Goal: Transaction & Acquisition: Purchase product/service

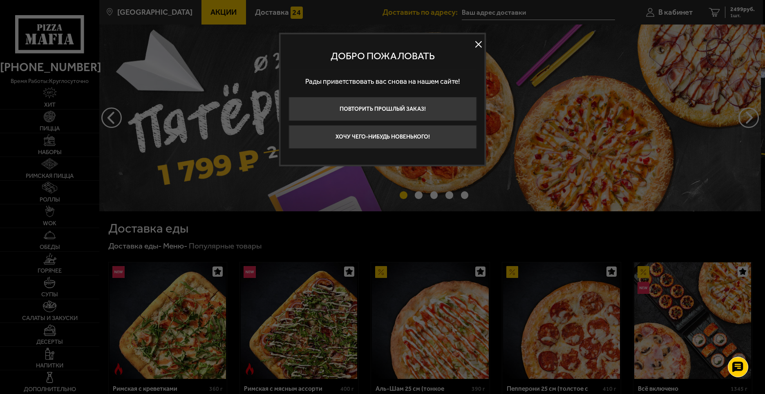
type input "[STREET_ADDRESS]"
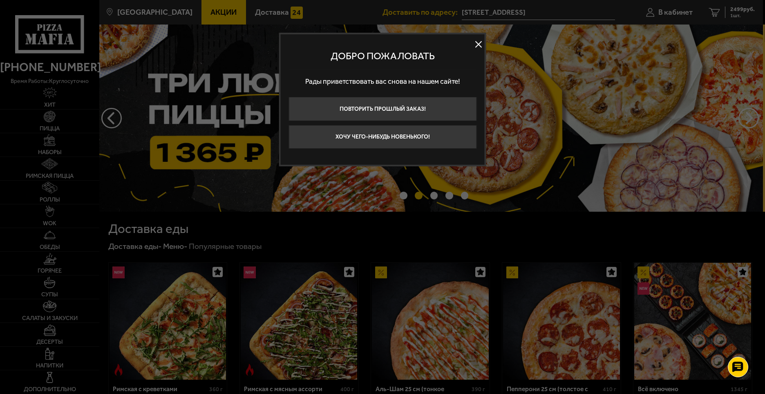
click at [671, 101] on div at bounding box center [382, 197] width 765 height 394
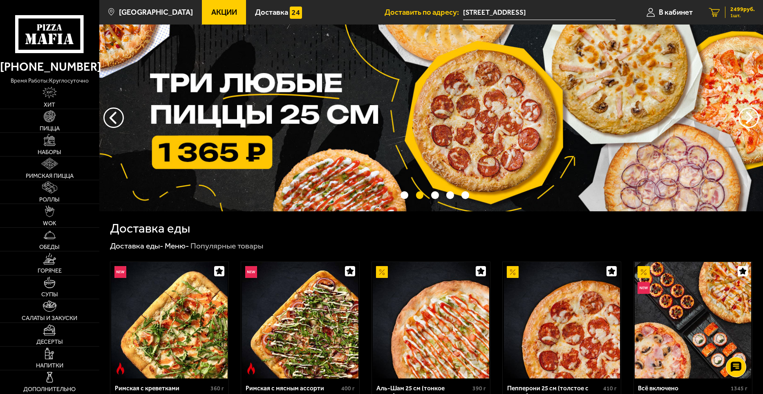
click at [716, 13] on icon "1" at bounding box center [714, 12] width 11 height 9
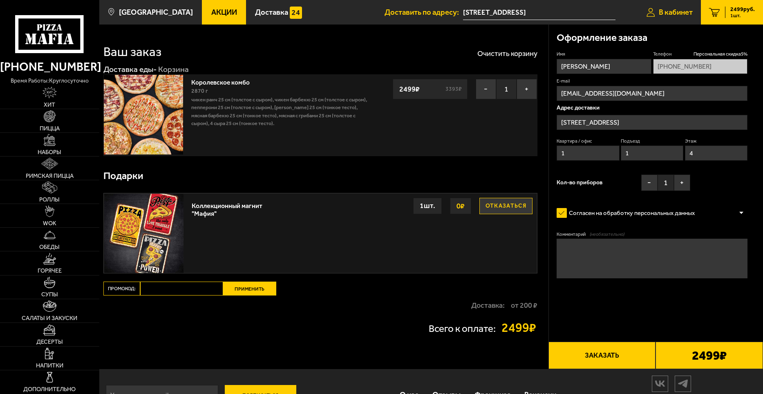
click at [683, 14] on span "В кабинет" at bounding box center [676, 13] width 34 height 8
type input "[STREET_ADDRESS]"
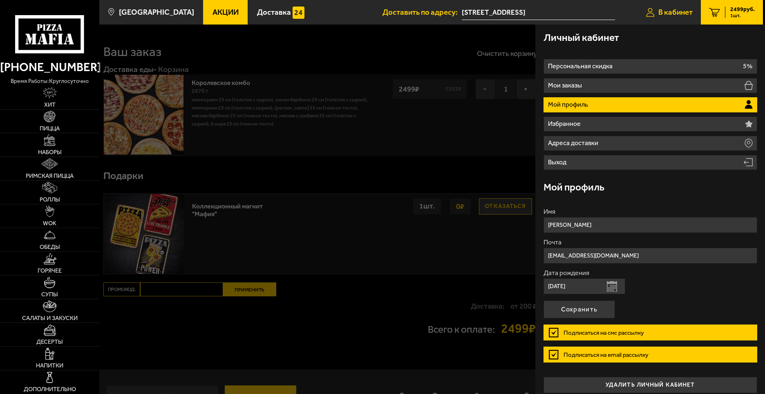
click at [683, 14] on span "В кабинет" at bounding box center [675, 13] width 34 height 8
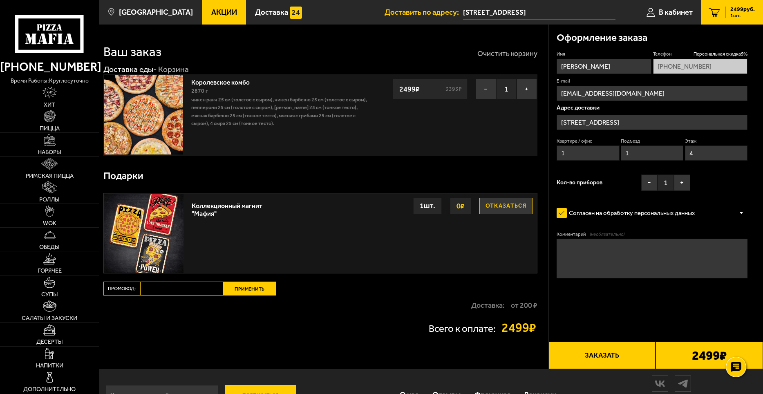
click at [509, 53] on button "Очистить корзину" at bounding box center [507, 53] width 60 height 7
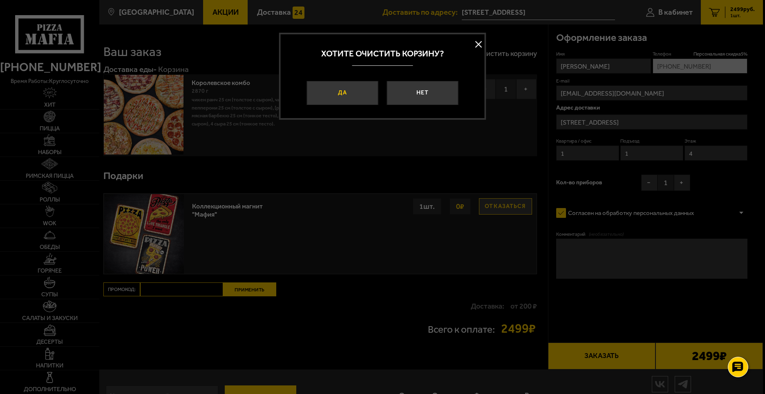
click at [349, 90] on button "Да" at bounding box center [342, 93] width 72 height 24
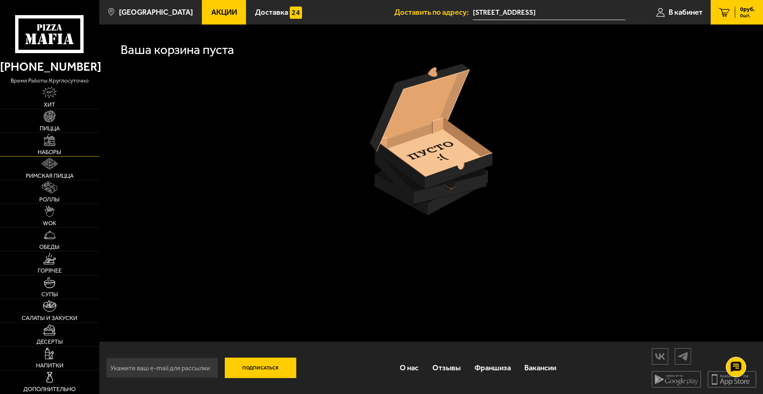
click at [60, 142] on link "Наборы" at bounding box center [49, 144] width 99 height 23
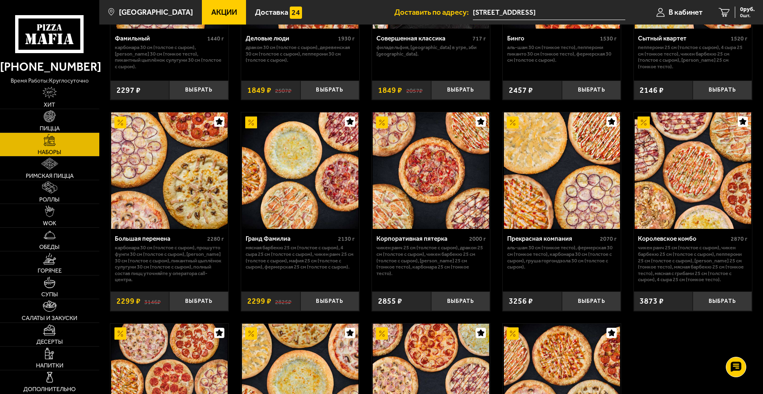
scroll to position [981, 0]
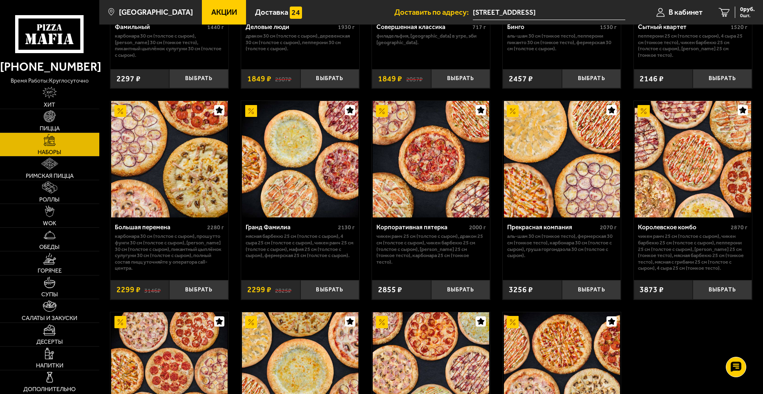
click at [690, 203] on img at bounding box center [693, 159] width 116 height 116
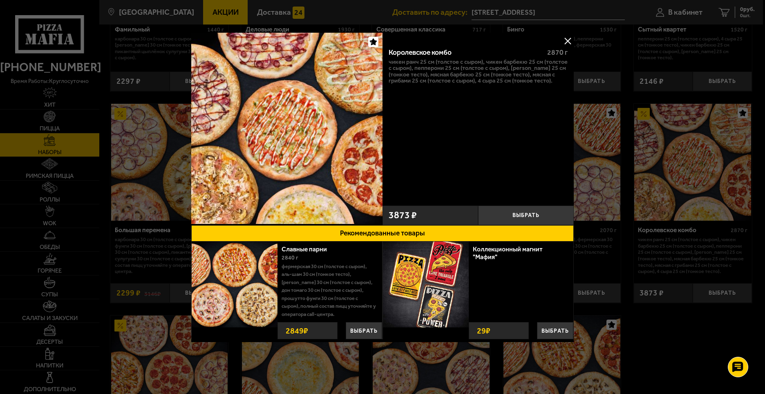
click at [568, 41] on button at bounding box center [568, 41] width 12 height 12
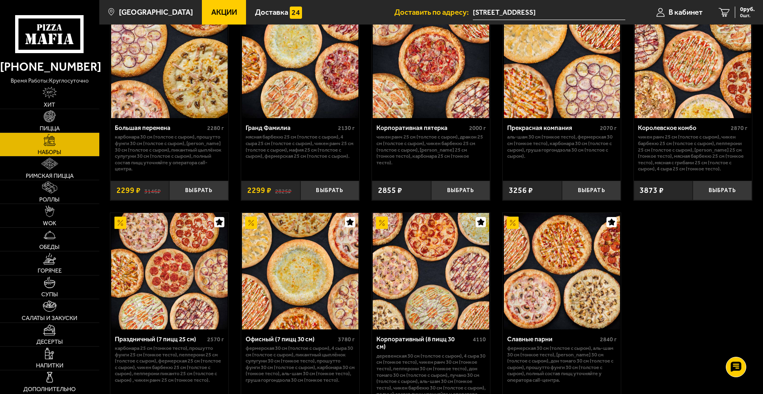
scroll to position [1063, 0]
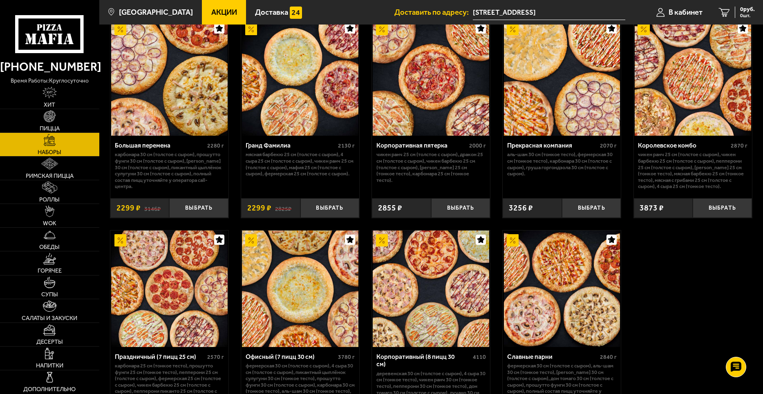
click at [708, 112] on img at bounding box center [693, 77] width 116 height 116
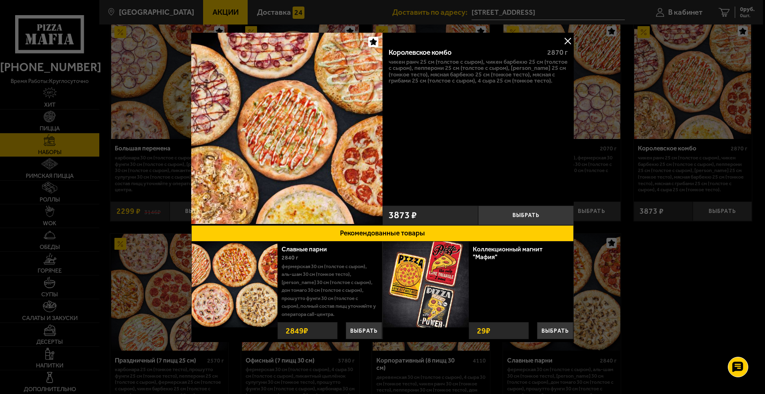
click at [570, 42] on button at bounding box center [568, 41] width 12 height 12
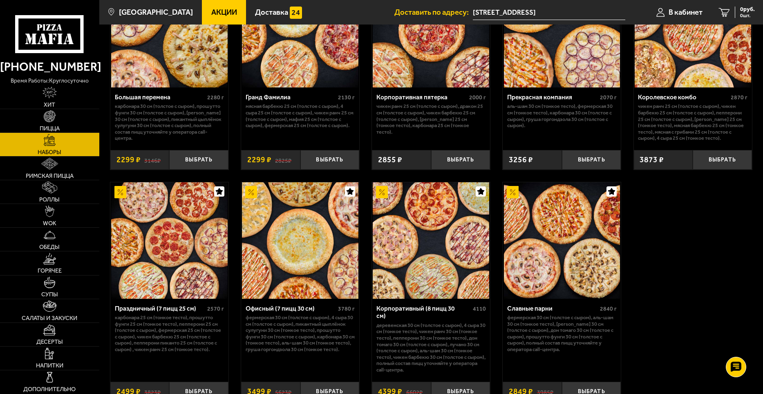
scroll to position [1144, 0]
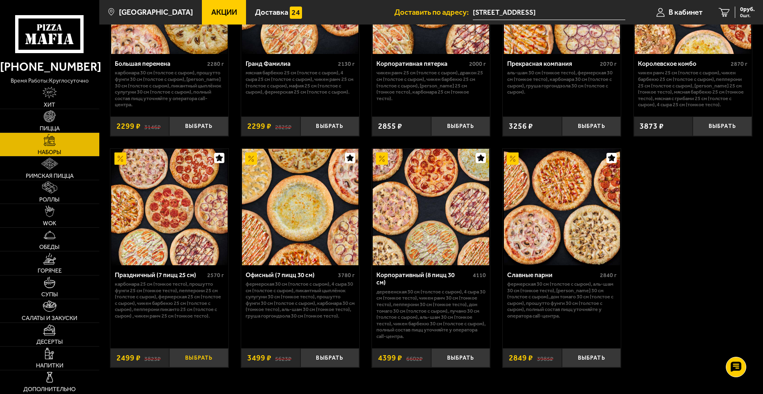
click at [191, 365] on button "Выбрать" at bounding box center [198, 358] width 59 height 20
click at [738, 11] on span "2499 руб." at bounding box center [742, 10] width 25 height 6
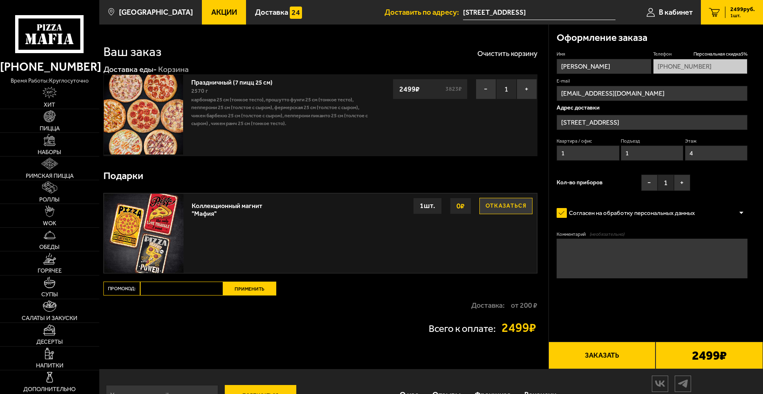
click at [603, 252] on textarea "Комментарий (необязательно)" at bounding box center [652, 259] width 191 height 40
click at [631, 218] on label "Согласен на обработку персональных данных" at bounding box center [630, 213] width 146 height 16
click at [0, 0] on input "Согласен на обработку персональных данных" at bounding box center [0, 0] width 0 height 0
click at [629, 214] on label "Согласен на обработку персональных данных" at bounding box center [630, 213] width 146 height 16
click at [0, 0] on input "Согласен на обработку персональных данных" at bounding box center [0, 0] width 0 height 0
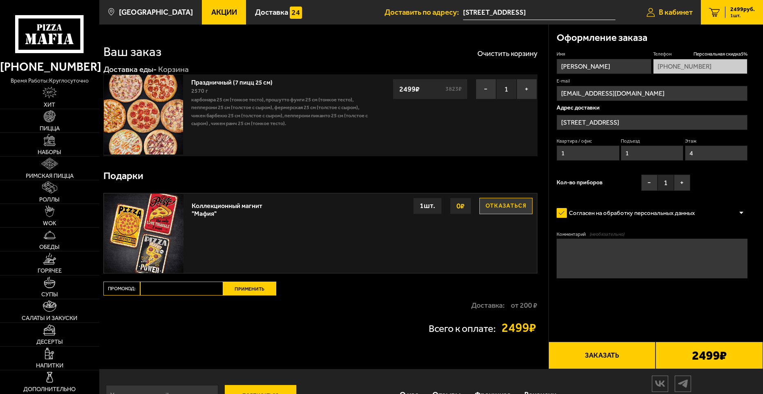
click at [666, 14] on span "В кабинет" at bounding box center [676, 13] width 34 height 8
type input "[STREET_ADDRESS]"
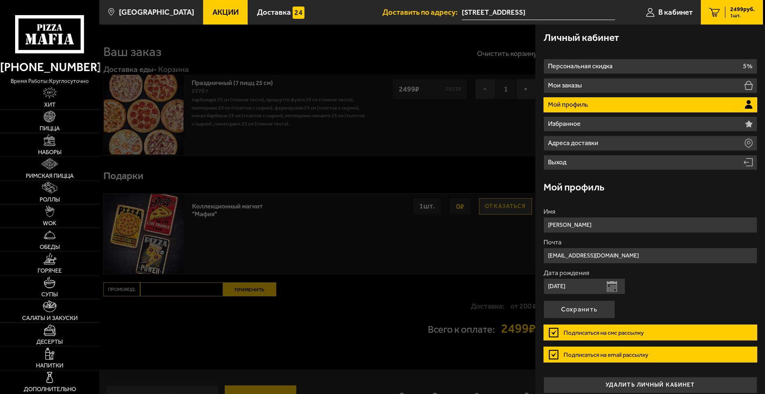
click at [607, 105] on li "Мой профиль" at bounding box center [651, 104] width 214 height 15
click at [587, 311] on button "Сохранить" at bounding box center [580, 309] width 72 height 18
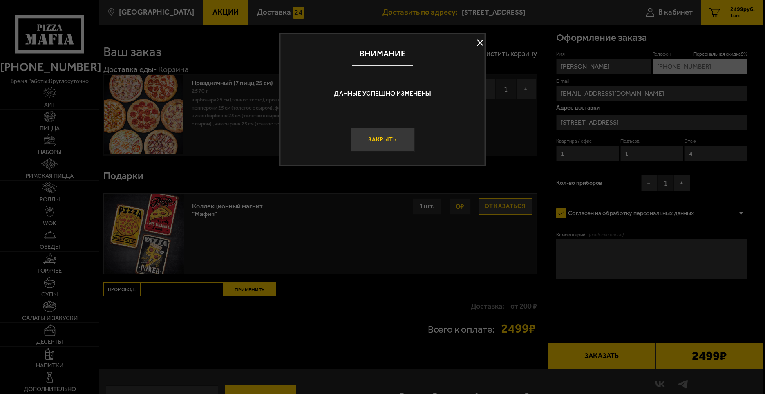
click at [383, 142] on button "Закрыть" at bounding box center [383, 140] width 64 height 24
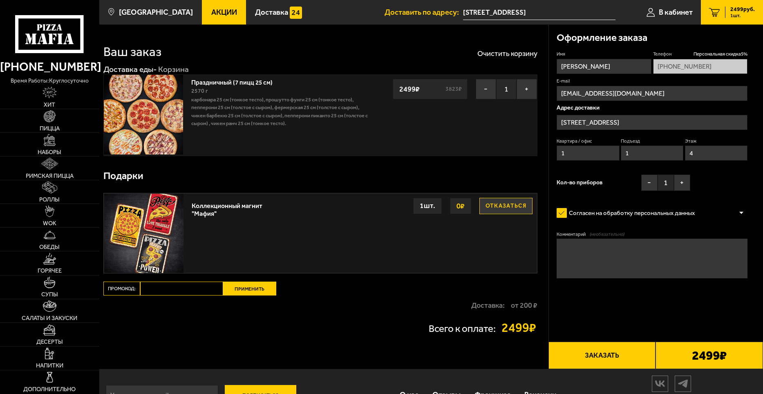
click at [602, 127] on input "[STREET_ADDRESS]" at bounding box center [652, 122] width 191 height 15
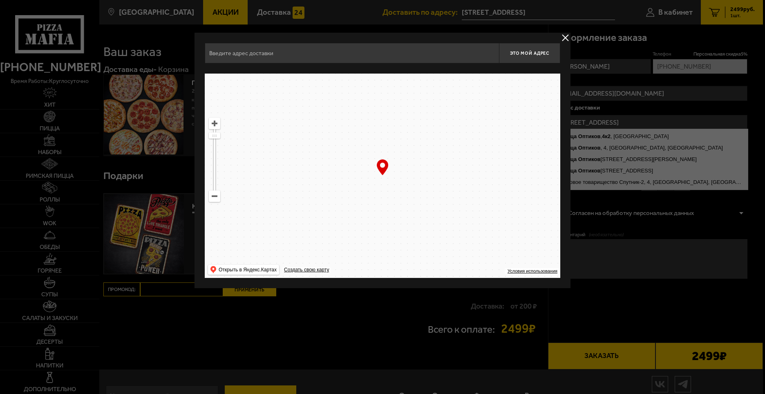
type input "набережная Обводного канала, 118АБ"
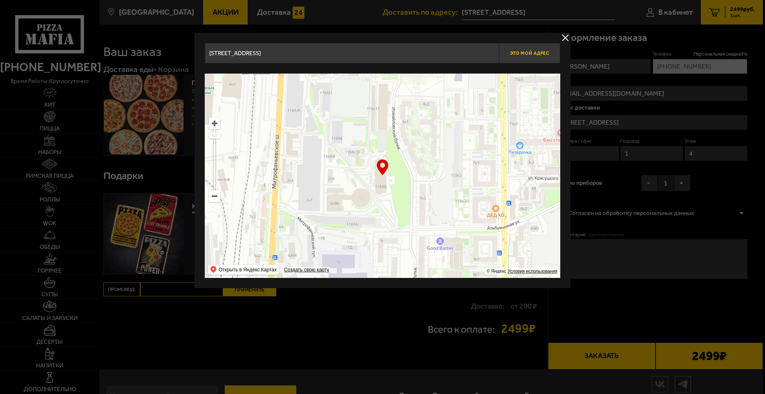
click at [534, 49] on button "Это мой адрес" at bounding box center [529, 53] width 61 height 20
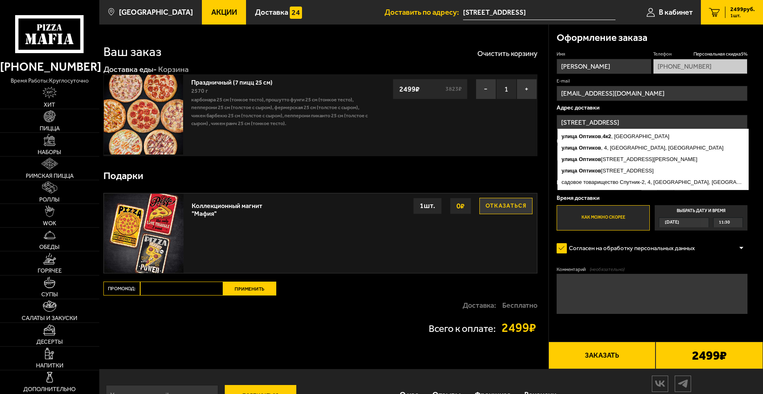
click at [596, 123] on input "[STREET_ADDRESS]" at bounding box center [652, 122] width 191 height 15
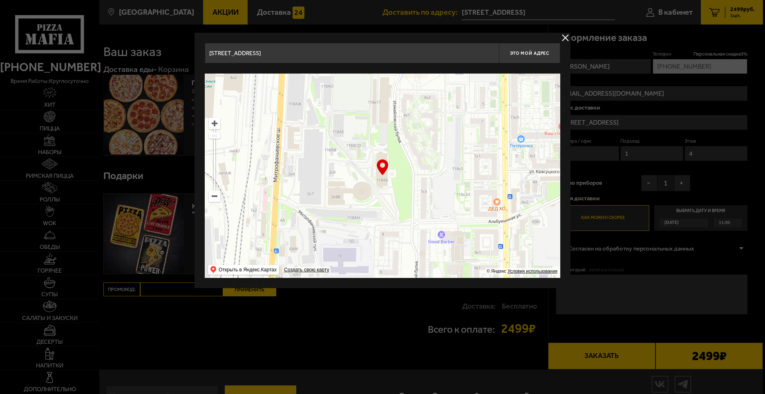
drag, startPoint x: 362, startPoint y: 195, endPoint x: 363, endPoint y: 188, distance: 6.7
click at [363, 188] on ymaps at bounding box center [383, 176] width 356 height 204
type input "набережная Обводного канала, 118АБ"
click at [392, 51] on input "набережная Обводного канала, 118АБ" at bounding box center [352, 53] width 294 height 20
click at [519, 56] on button "Это мой адрес" at bounding box center [529, 53] width 61 height 20
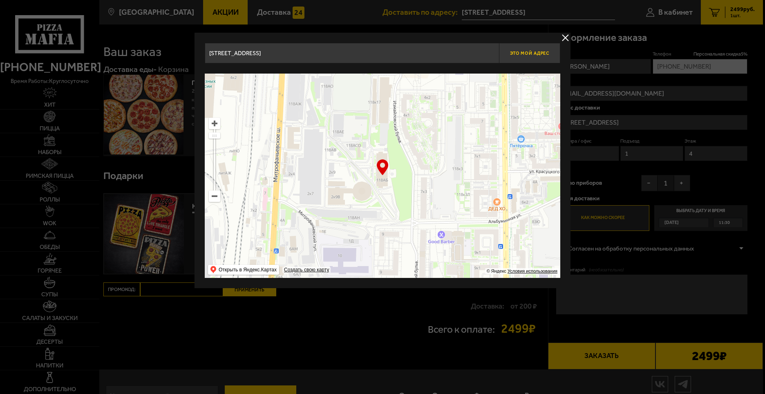
type input "набережная Обводного канала, 118АБ"
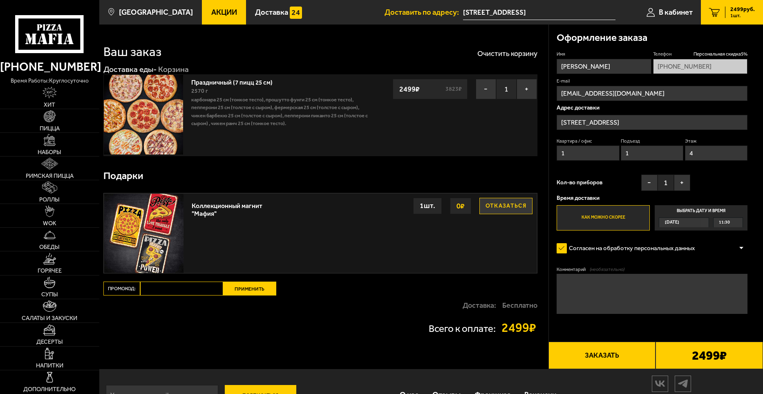
click at [726, 222] on span "11:30" at bounding box center [724, 222] width 11 height 9
click at [0, 0] on input "Выбрать дату и время Сегодня 11:30" at bounding box center [0, 0] width 0 height 0
click at [739, 223] on div "11:30" at bounding box center [728, 222] width 29 height 9
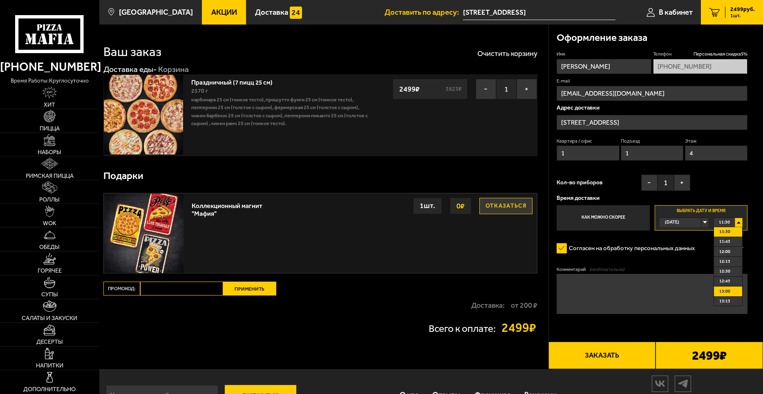
scroll to position [41, 0]
click at [732, 253] on li "13:00" at bounding box center [728, 251] width 28 height 10
click at [591, 355] on button "Заказать" at bounding box center [601, 355] width 107 height 27
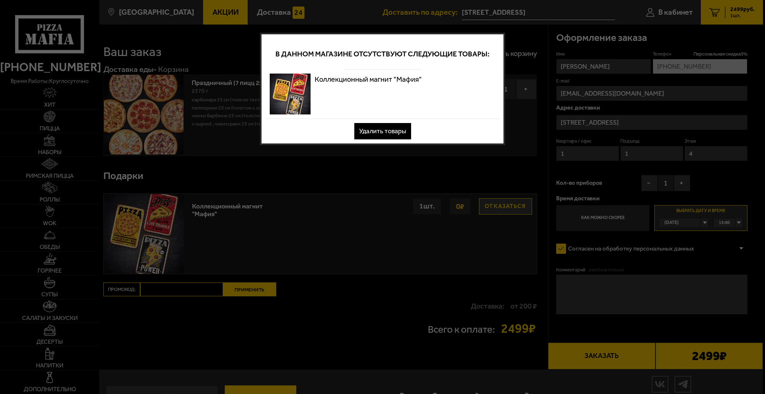
drag, startPoint x: 416, startPoint y: 70, endPoint x: 434, endPoint y: 66, distance: 18.8
click at [416, 71] on div "Коллекционный магнит "Мафия"" at bounding box center [383, 93] width 234 height 49
click at [394, 133] on button "Удалить товары" at bounding box center [382, 131] width 57 height 16
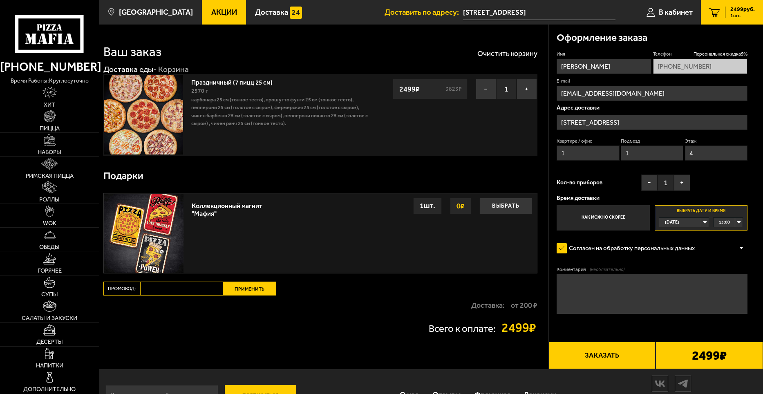
click at [621, 358] on button "Заказать" at bounding box center [601, 355] width 107 height 27
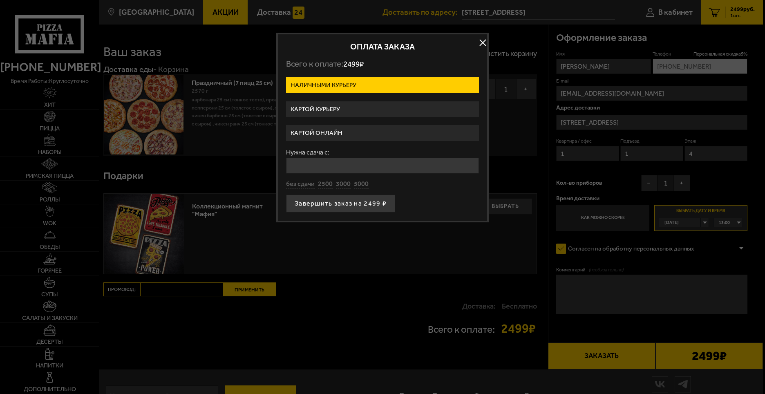
click at [333, 110] on label "Картой курьеру" at bounding box center [382, 109] width 193 height 16
click at [0, 0] on input "Картой курьеру" at bounding box center [0, 0] width 0 height 0
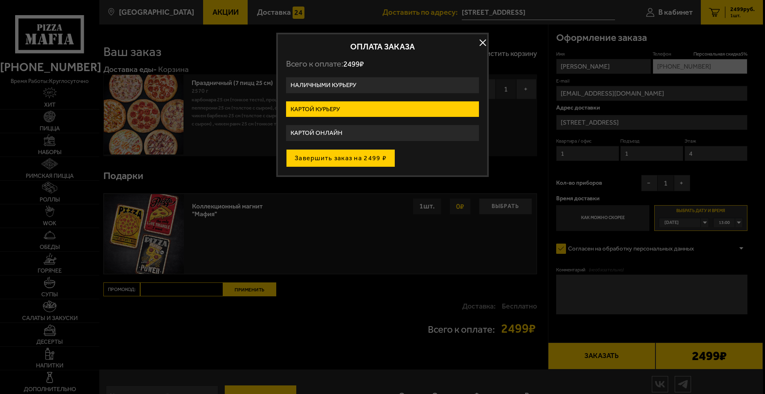
click at [346, 160] on button "Завершить заказ на 2499 ₽" at bounding box center [340, 158] width 109 height 18
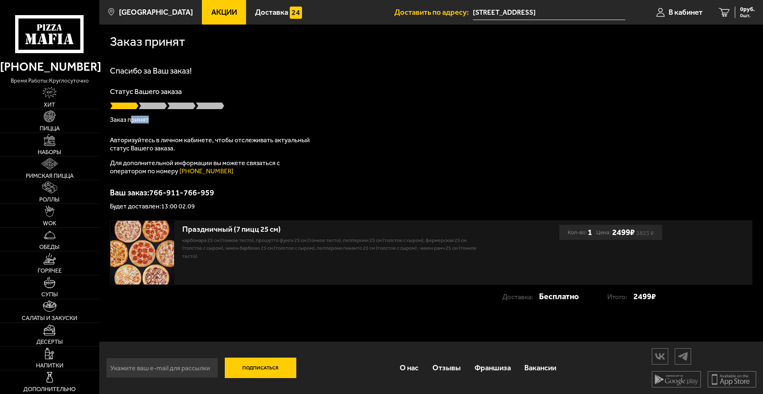
drag, startPoint x: 147, startPoint y: 122, endPoint x: 131, endPoint y: 121, distance: 16.0
click at [131, 121] on p "Заказ принят" at bounding box center [431, 119] width 642 height 7
click at [199, 135] on div "Спасибо за Ваш заказ! Статус Вашего заказа Заказ принят Авторизуйтесь в личном …" at bounding box center [431, 138] width 642 height 143
click at [519, 13] on input "[STREET_ADDRESS]" at bounding box center [549, 12] width 152 height 15
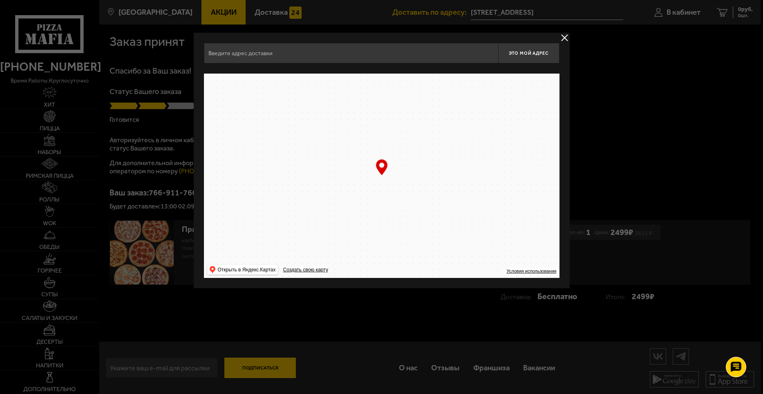
type input "набережная Обводного канала, 118АБ"
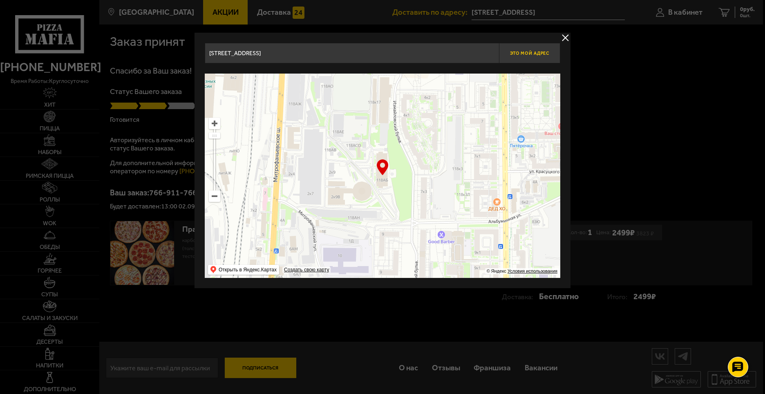
click at [536, 56] on button "Это мой адрес" at bounding box center [529, 53] width 61 height 20
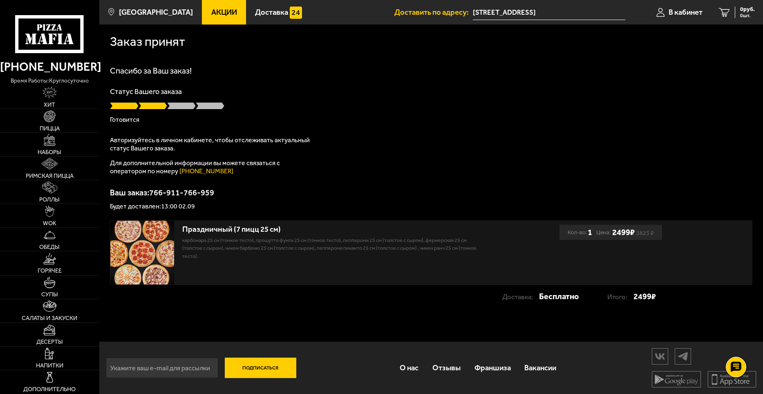
click at [434, 11] on span "Доставить по адресу:" at bounding box center [433, 13] width 78 height 8
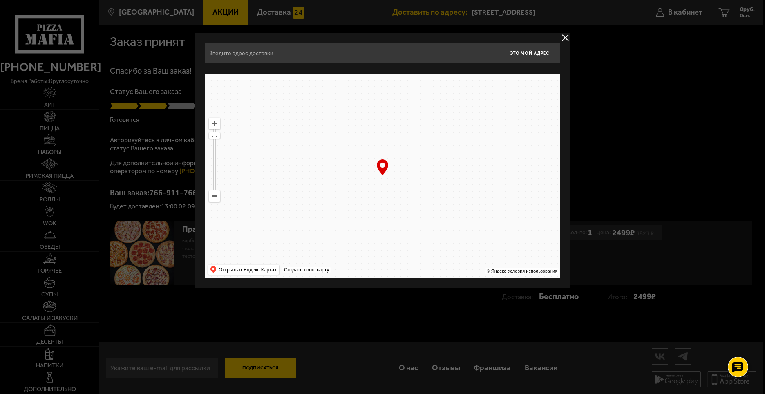
type input "набережная Обводного канала, 118АБ"
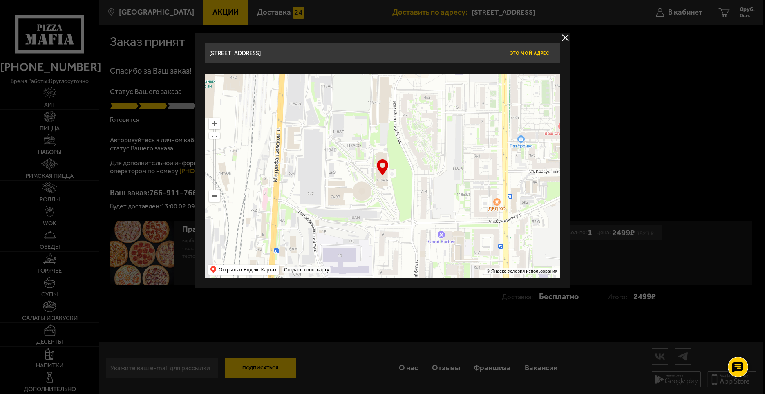
click at [542, 60] on button "Это мой адрес" at bounding box center [529, 53] width 61 height 20
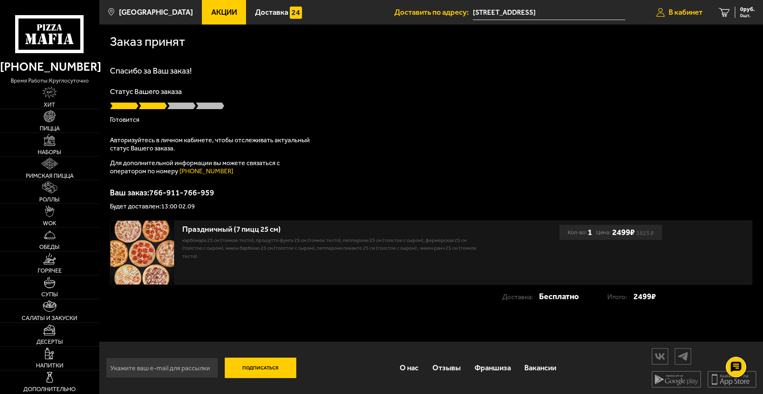
click at [693, 14] on span "В кабинет" at bounding box center [686, 13] width 34 height 8
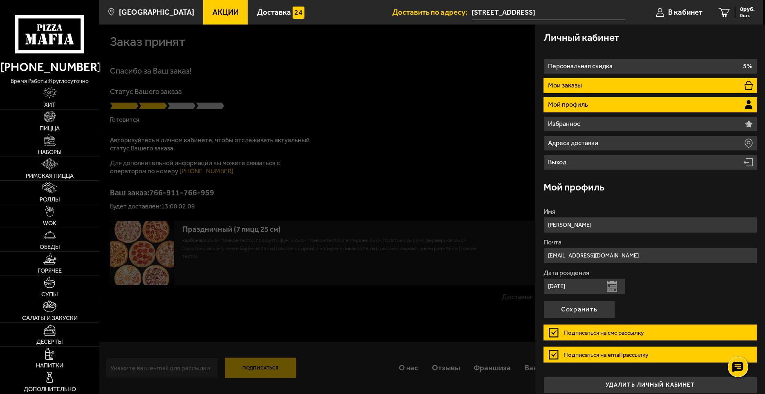
click at [660, 82] on li "Мои заказы" at bounding box center [651, 85] width 214 height 15
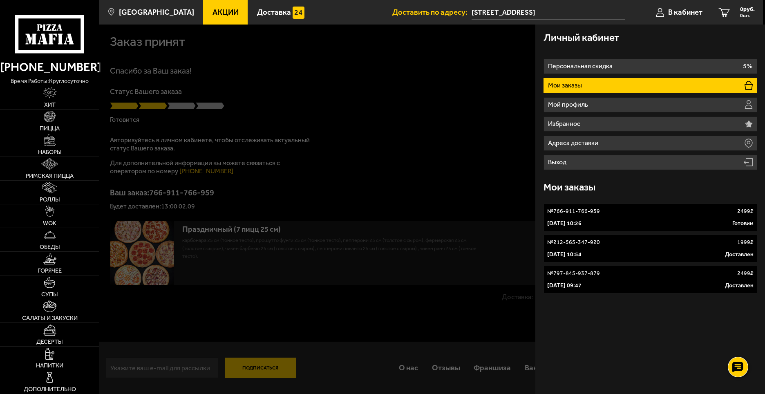
click at [582, 220] on p "2 сентября 2025 г. 10:26" at bounding box center [564, 223] width 34 height 8
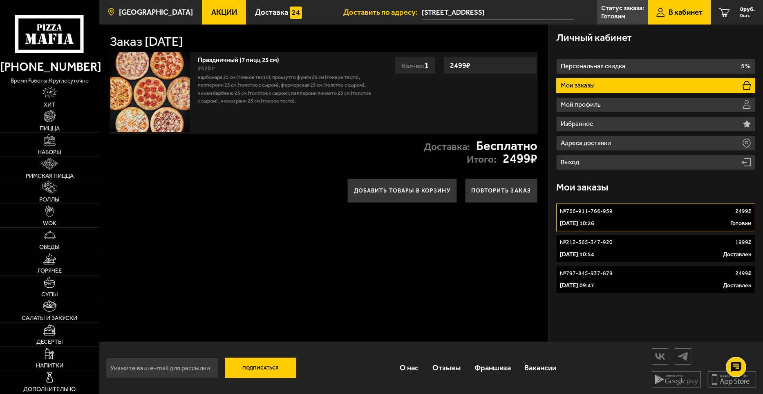
click at [144, 9] on span "[GEOGRAPHIC_DATA]" at bounding box center [156, 13] width 74 height 8
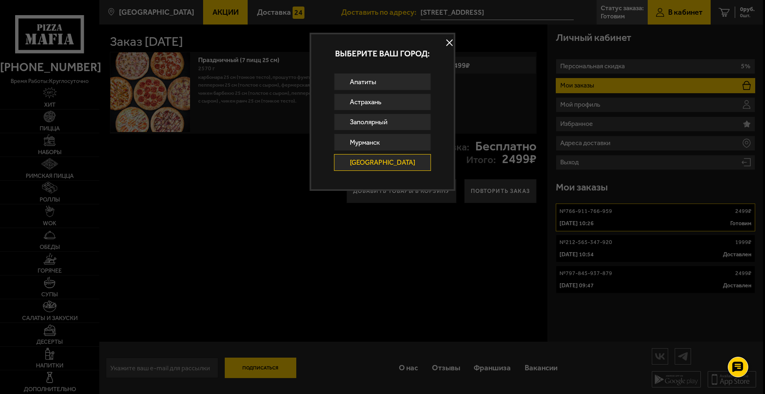
click at [436, 45] on div "Выберите ваш город:" at bounding box center [382, 53] width 143 height 39
click at [443, 43] on button at bounding box center [449, 42] width 12 height 12
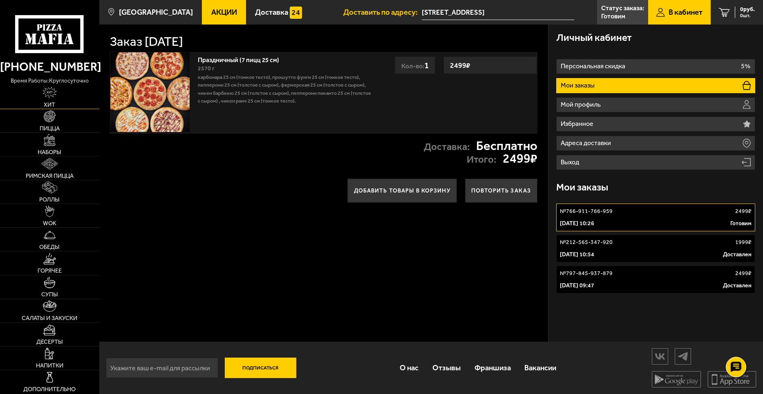
click at [68, 103] on link "Хит" at bounding box center [49, 96] width 99 height 23
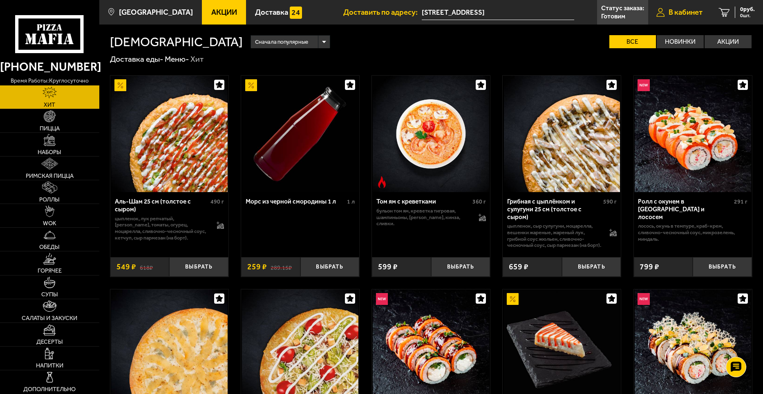
click at [682, 11] on span "В кабинет" at bounding box center [686, 13] width 34 height 8
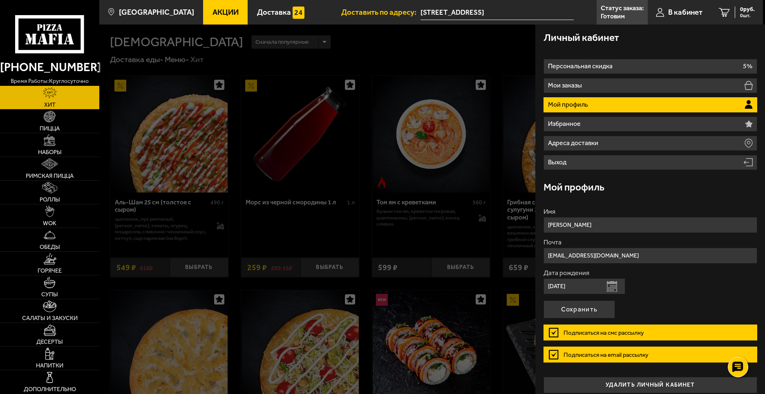
click at [605, 103] on li "Мой профиль" at bounding box center [651, 104] width 214 height 15
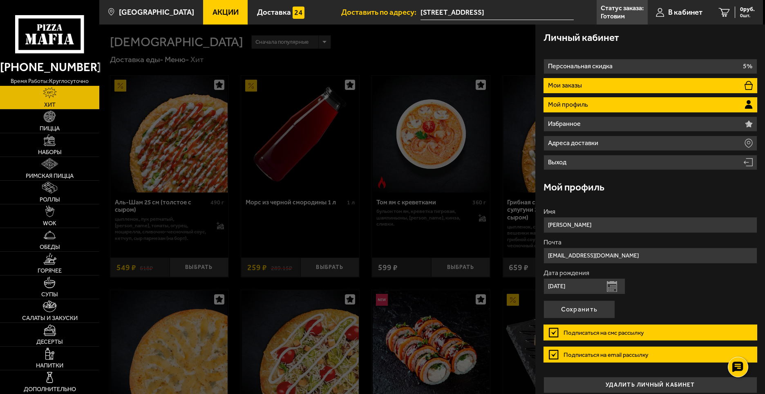
click at [590, 83] on li "Мои заказы" at bounding box center [651, 85] width 214 height 15
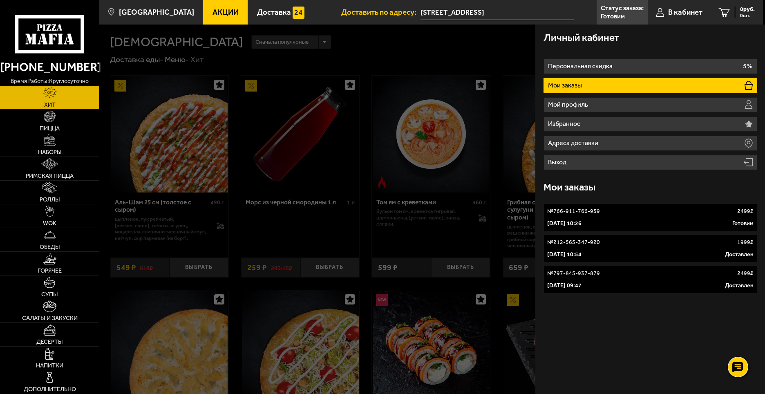
click at [682, 218] on link "№ 766-911-766-959 2499 ₽ 2 сентября 2025 г. 10:26 Готовим" at bounding box center [651, 218] width 214 height 28
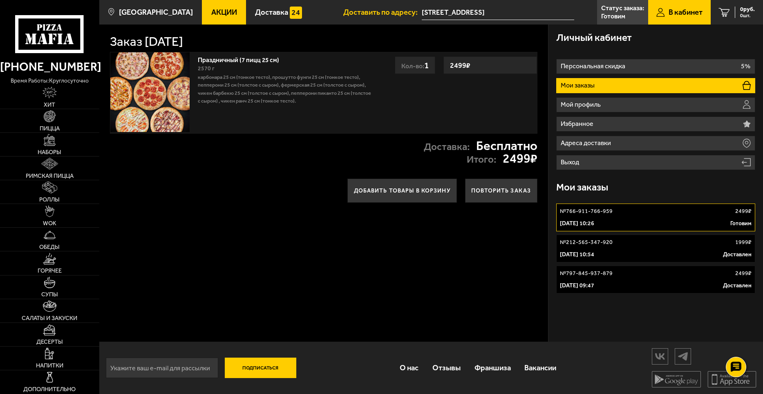
click at [394, 14] on span "Доставить по адресу:" at bounding box center [382, 13] width 78 height 8
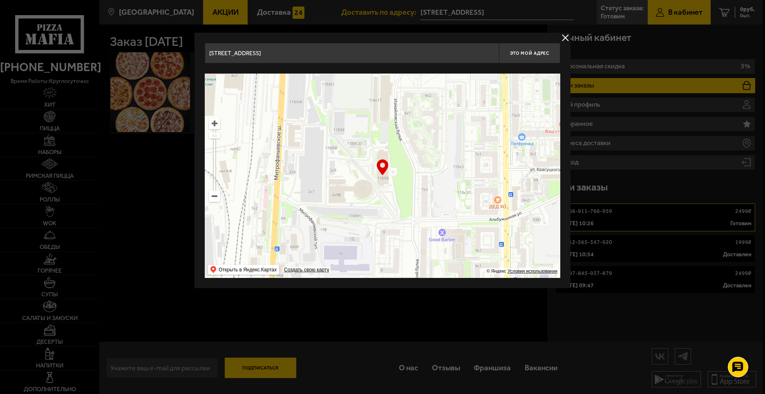
click at [385, 174] on div "… © Яндекс Условия использования Открыть в Яндекс.Картах Создать свою карту" at bounding box center [383, 176] width 356 height 204
click at [512, 55] on span "Это мой адрес" at bounding box center [529, 53] width 39 height 5
type input "набережная Обводного канала, 118АБ"
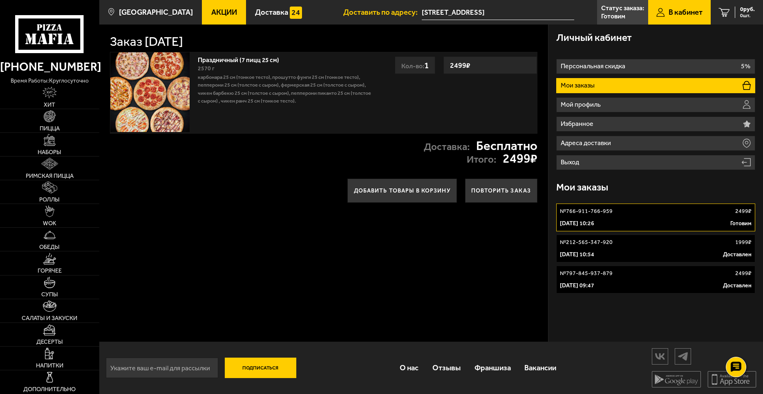
click at [356, 47] on div "Заказ 2 сентября 2025 г." at bounding box center [323, 41] width 427 height 13
click at [649, 85] on li "Мои заказы" at bounding box center [655, 85] width 199 height 15
click at [238, 103] on p "Карбонара 25 см (тонкое тесто), Прошутто Фунги 25 см (тонкое тесто), Пепперони …" at bounding box center [285, 89] width 174 height 32
click at [641, 218] on link "№ 766-911-766-959 2499 ₽ 2 сентября 2025 г. 10:26 Готовим" at bounding box center [655, 218] width 199 height 28
click at [585, 89] on p "Мои заказы" at bounding box center [579, 85] width 36 height 7
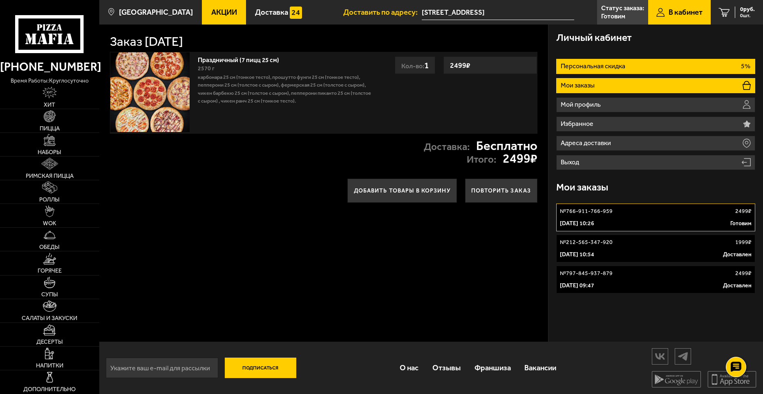
click at [609, 68] on p "Персональная скидка" at bounding box center [594, 66] width 67 height 7
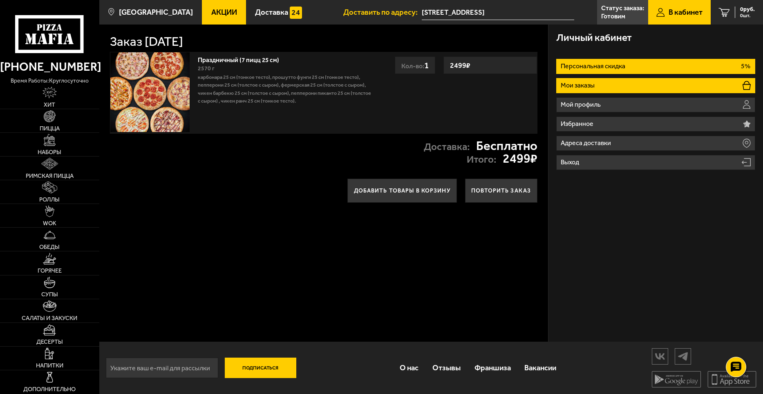
click at [605, 78] on li "Мои заказы" at bounding box center [655, 85] width 199 height 15
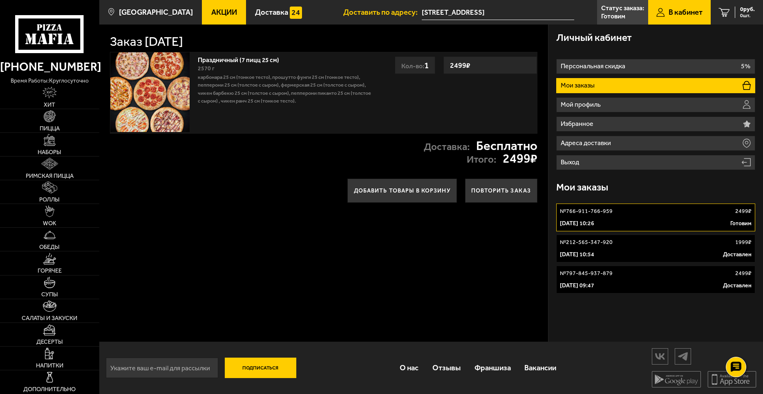
click at [657, 218] on link "№ 766-911-766-959 2499 ₽ 2 сентября 2025 г. 10:26 Готовим" at bounding box center [655, 218] width 199 height 28
click at [715, 218] on link "№ 766-911-766-959 2499 ₽ 2 сентября 2025 г. 10:26 Готовим" at bounding box center [655, 218] width 199 height 28
click at [630, 5] on p "Статус заказа:" at bounding box center [622, 8] width 43 height 7
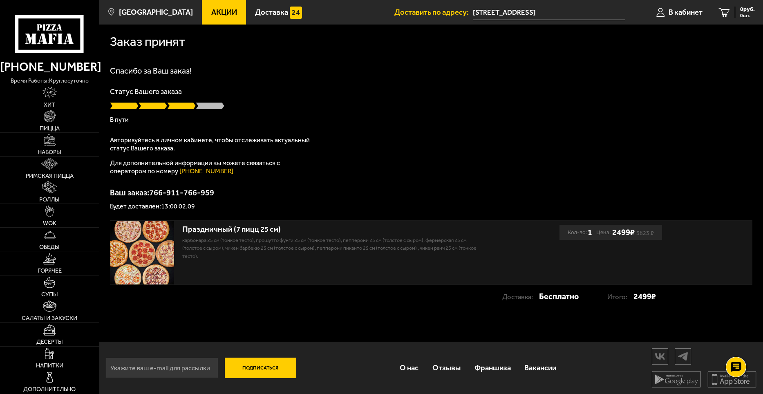
drag, startPoint x: 381, startPoint y: 96, endPoint x: 381, endPoint y: 103, distance: 6.5
click at [381, 96] on div "Статус Вашего заказа В пути" at bounding box center [431, 105] width 642 height 35
